Goal: Transaction & Acquisition: Purchase product/service

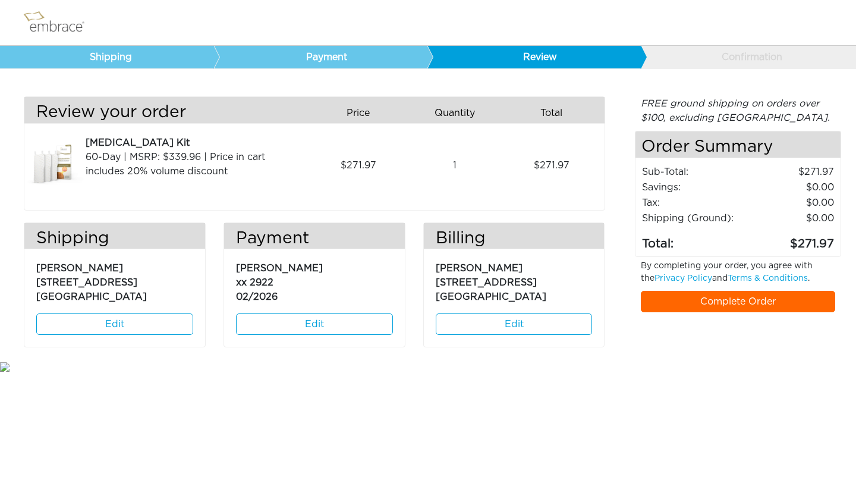
click at [715, 298] on link "Complete Order" at bounding box center [738, 301] width 195 height 21
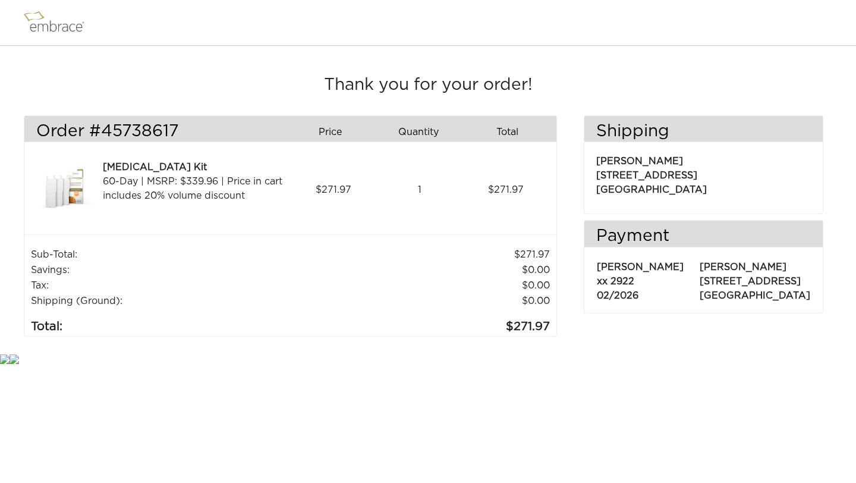
drag, startPoint x: 611, startPoint y: 137, endPoint x: 568, endPoint y: 108, distance: 52.6
click at [595, 124] on h3 "Shipping" at bounding box center [703, 132] width 238 height 20
